Goal: Task Accomplishment & Management: Manage account settings

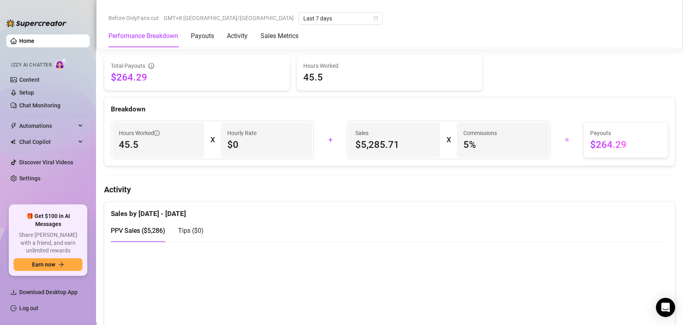
scroll to position [317, 0]
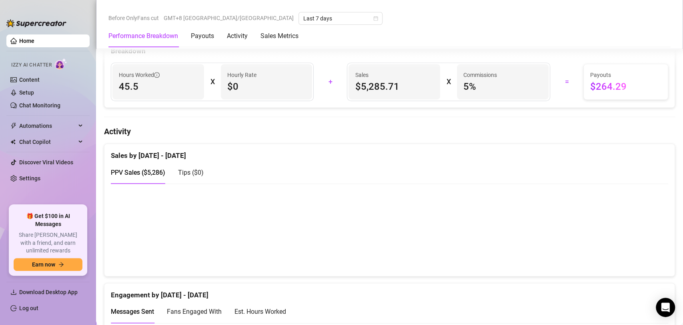
click at [31, 307] on link "Log out" at bounding box center [28, 308] width 19 height 6
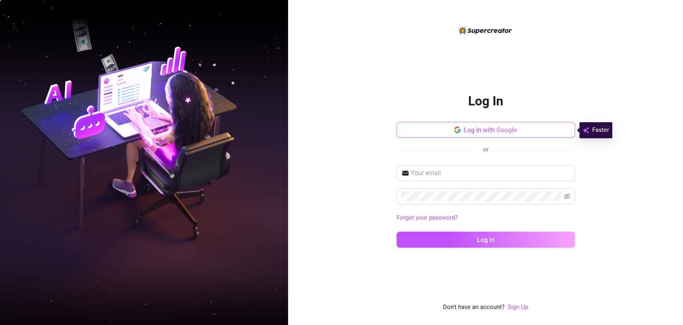
click at [515, 130] on span "Log in with Google" at bounding box center [490, 130] width 53 height 8
